Goal: Transaction & Acquisition: Obtain resource

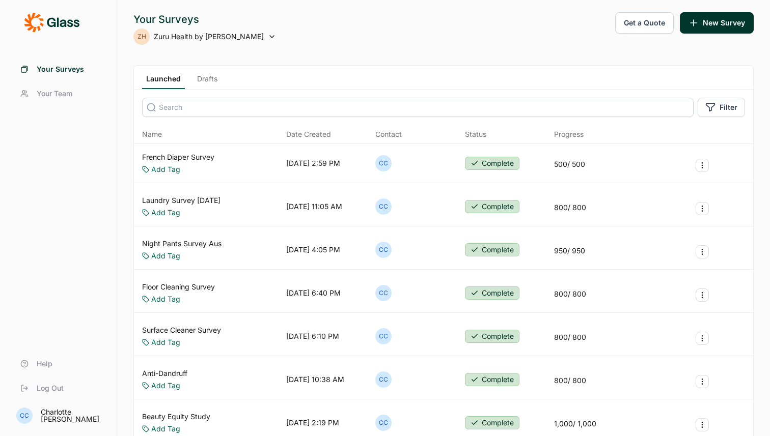
click at [656, 26] on button "Get a Quote" at bounding box center [644, 22] width 59 height 21
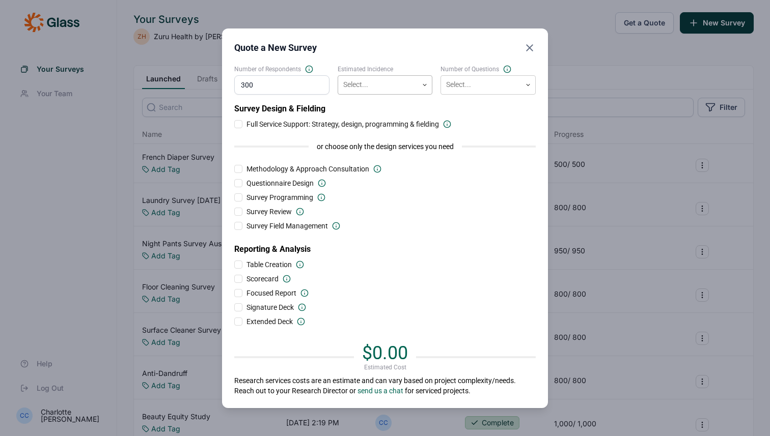
type input "300"
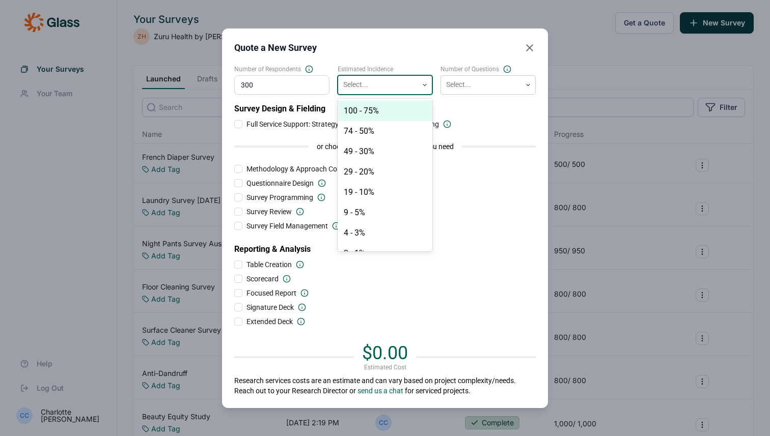
click at [392, 75] on div "Select..." at bounding box center [385, 84] width 95 height 19
click at [379, 124] on div "74 - 50%" at bounding box center [385, 131] width 95 height 20
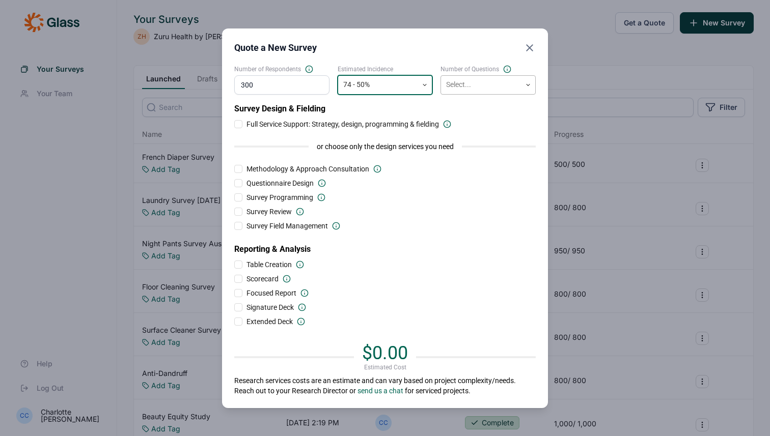
click at [458, 83] on div at bounding box center [481, 84] width 70 height 13
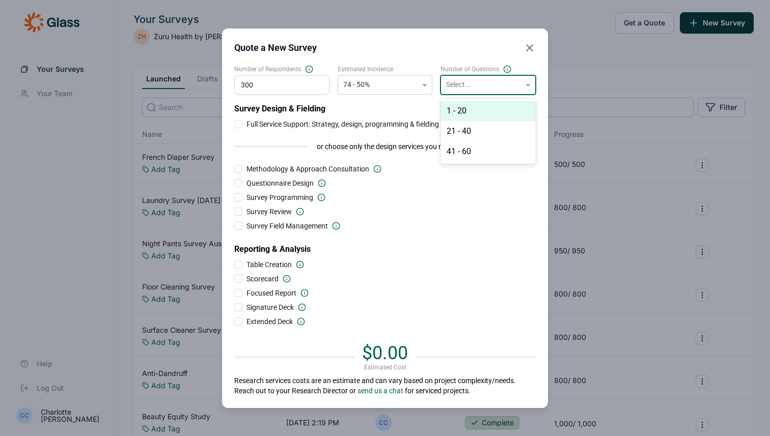
click at [458, 108] on div "1 - 20" at bounding box center [487, 111] width 95 height 20
click at [362, 83] on div at bounding box center [378, 84] width 70 height 13
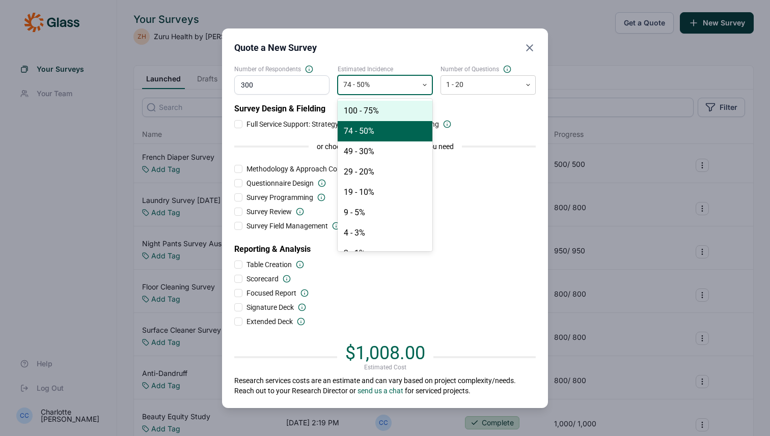
click at [348, 106] on div "100 - 75%" at bounding box center [385, 111] width 95 height 20
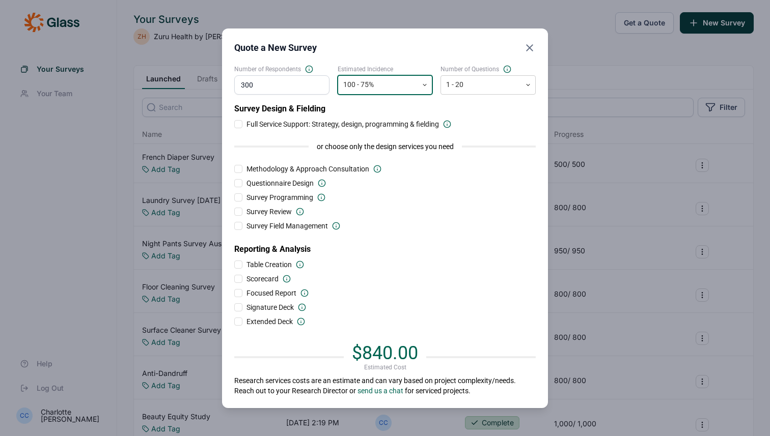
click at [384, 73] on div "Estimated Incidence option 100 - 75%, selected. Select is focused ,type to refi…" at bounding box center [385, 80] width 95 height 30
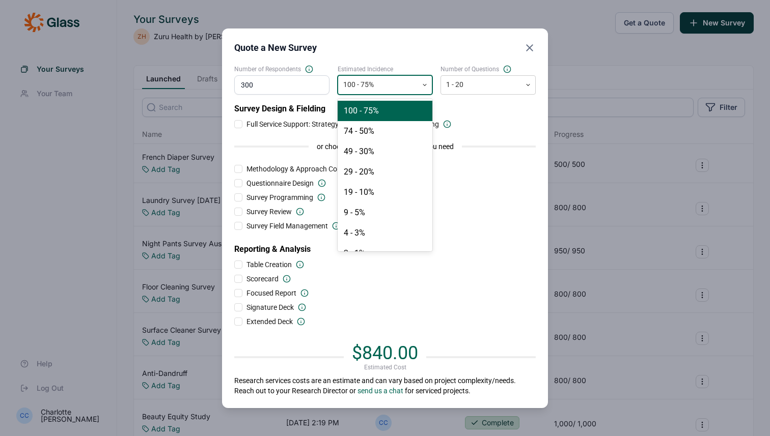
click at [384, 94] on div "100 - 75%" at bounding box center [385, 84] width 95 height 19
click at [385, 121] on div "74 - 50%" at bounding box center [385, 131] width 95 height 20
